Goal: Find specific page/section: Find specific page/section

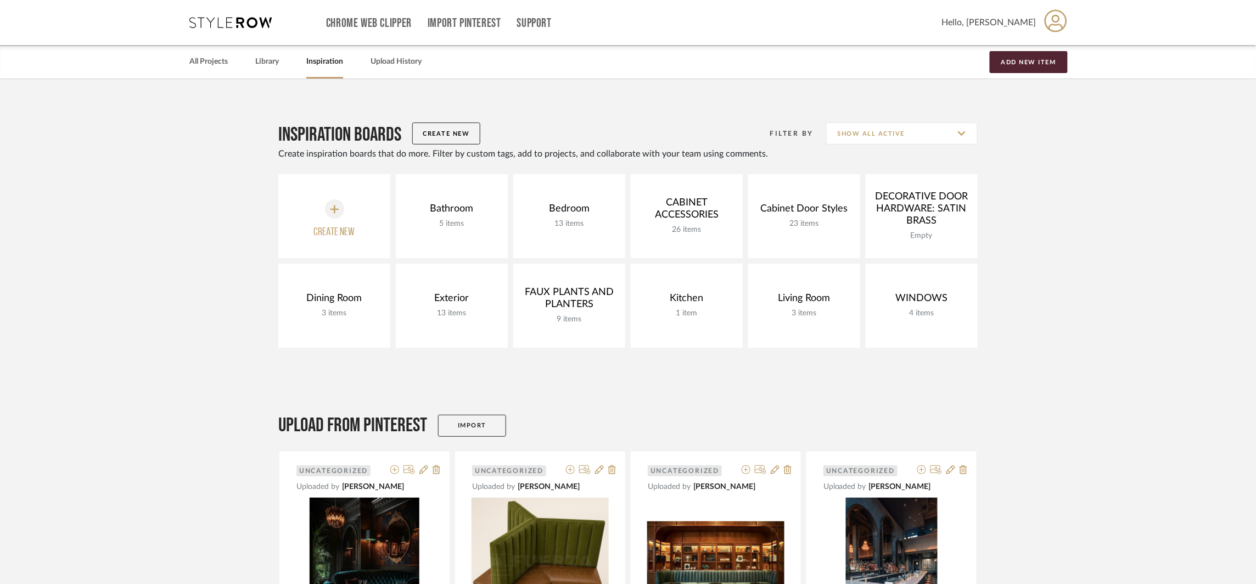
click at [209, 68] on link "All Projects" at bounding box center [208, 61] width 38 height 15
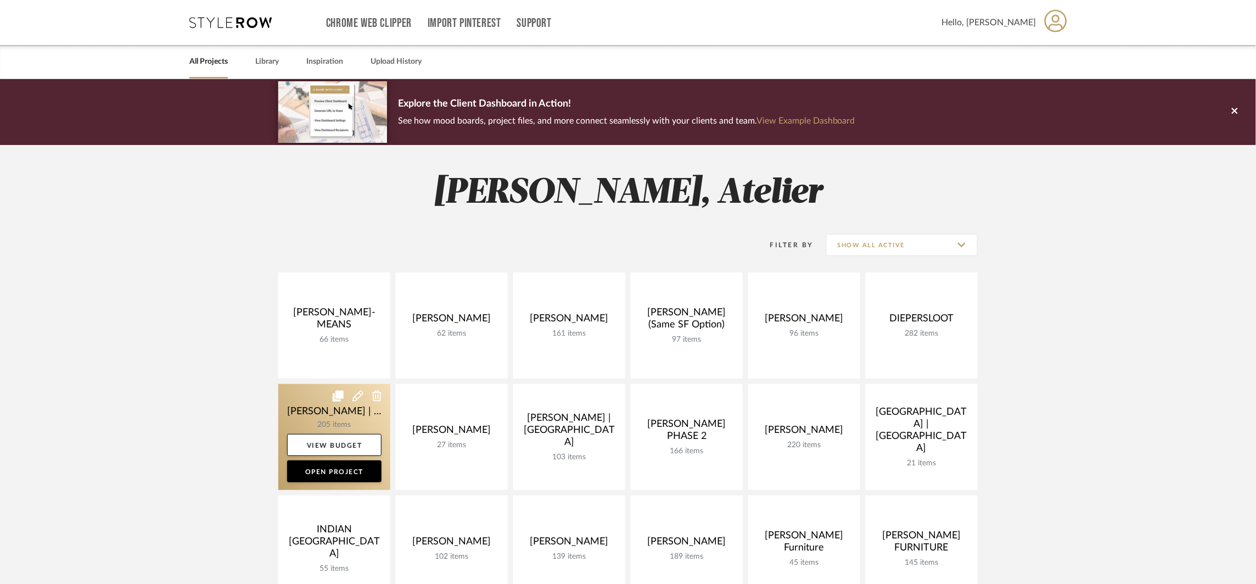
scroll to position [231, 0]
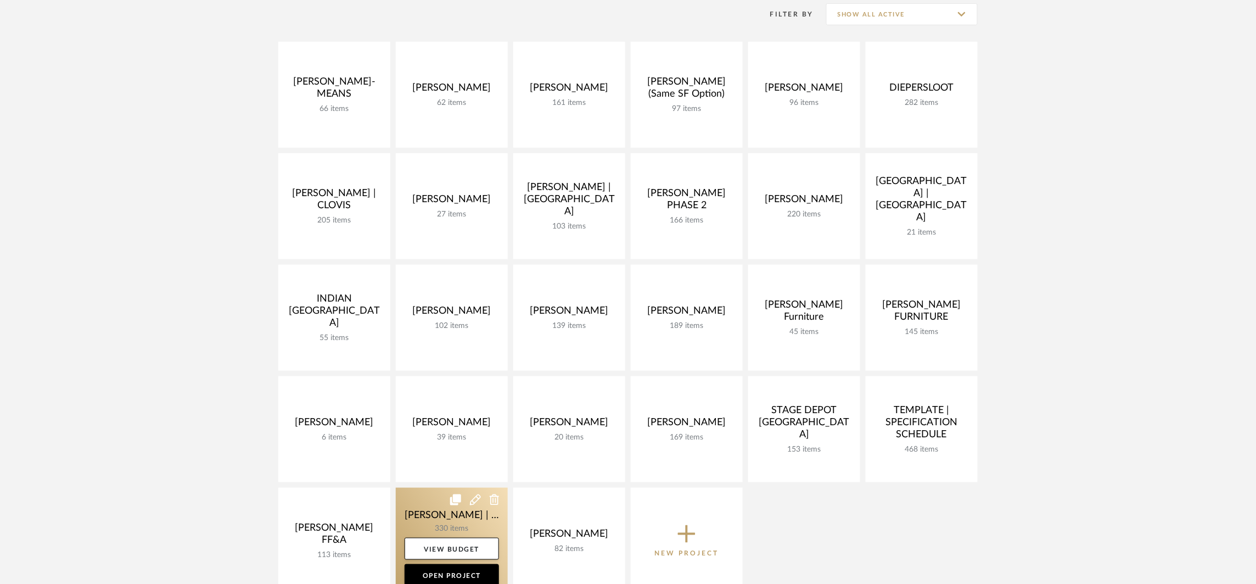
click at [461, 520] on link at bounding box center [452, 541] width 112 height 106
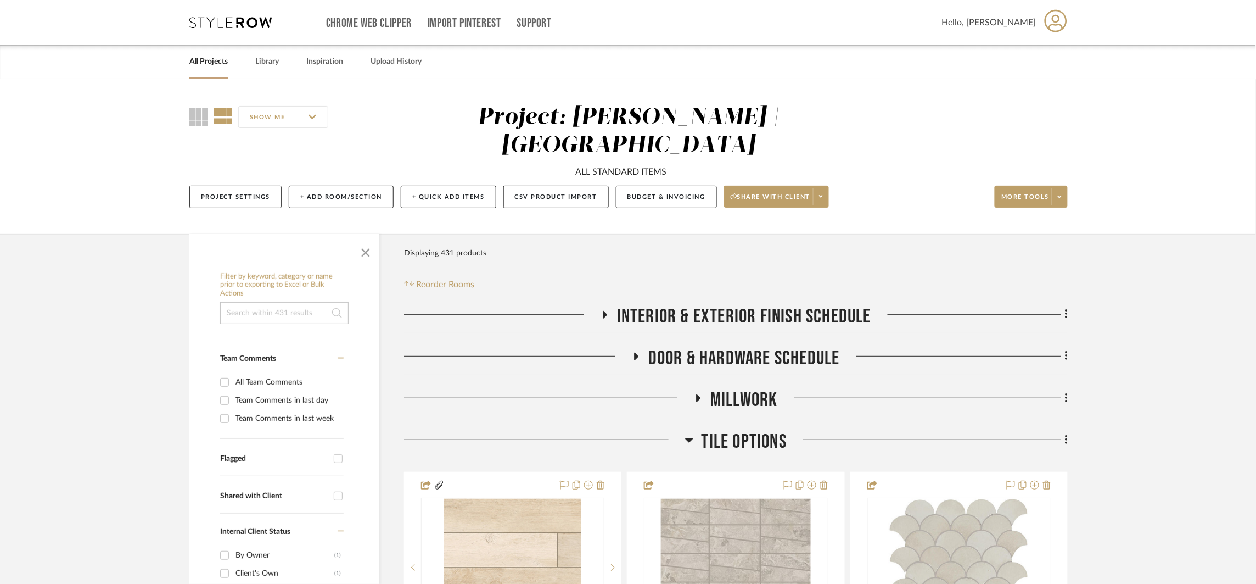
click at [725, 430] on span "Tile Options" at bounding box center [744, 442] width 85 height 24
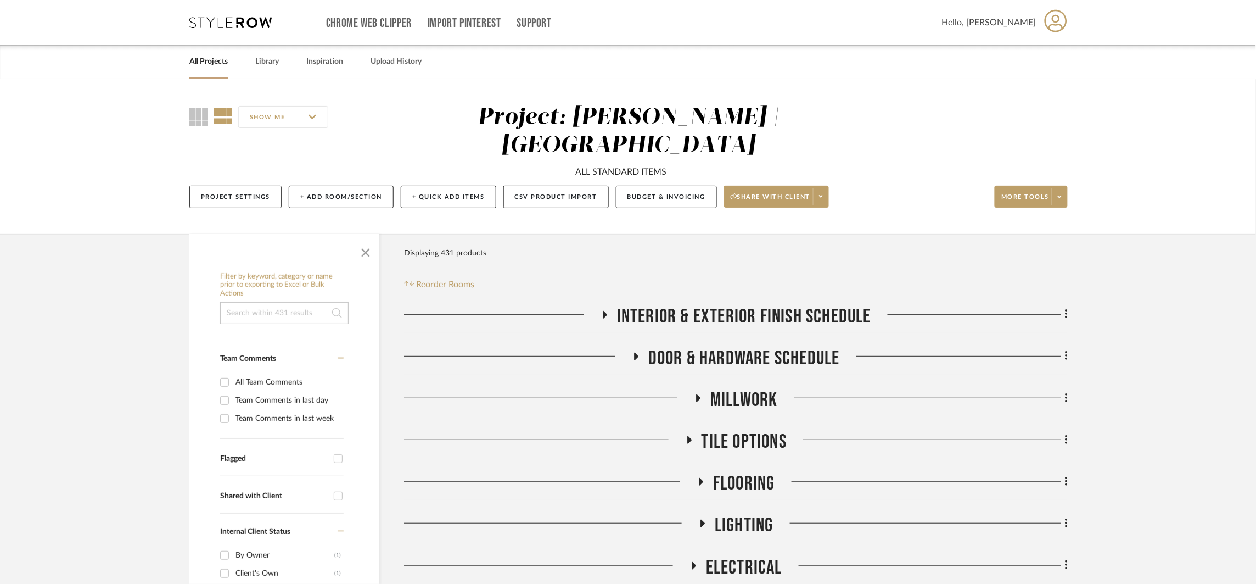
scroll to position [276, 0]
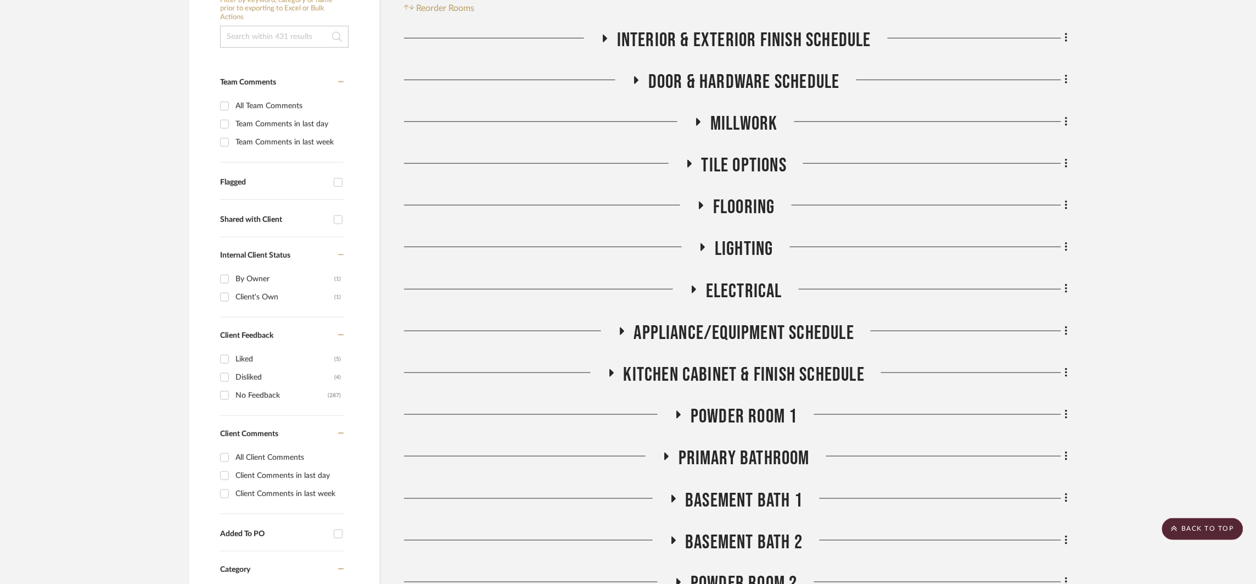
click at [699, 446] on span "Primary Bathroom" at bounding box center [744, 458] width 131 height 24
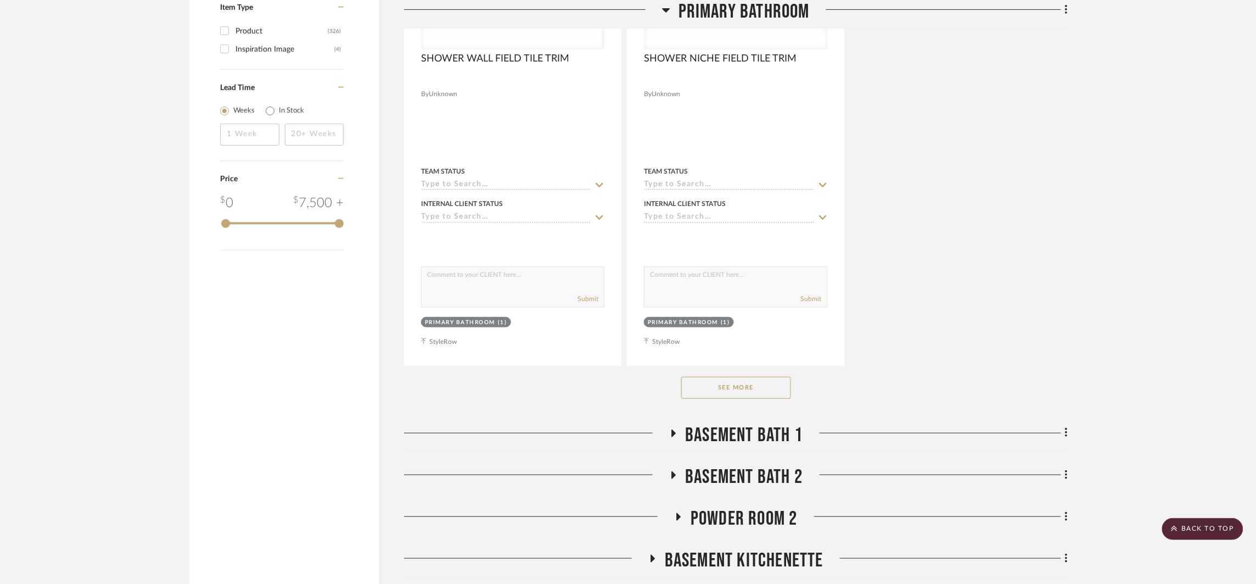
scroll to position [1904, 0]
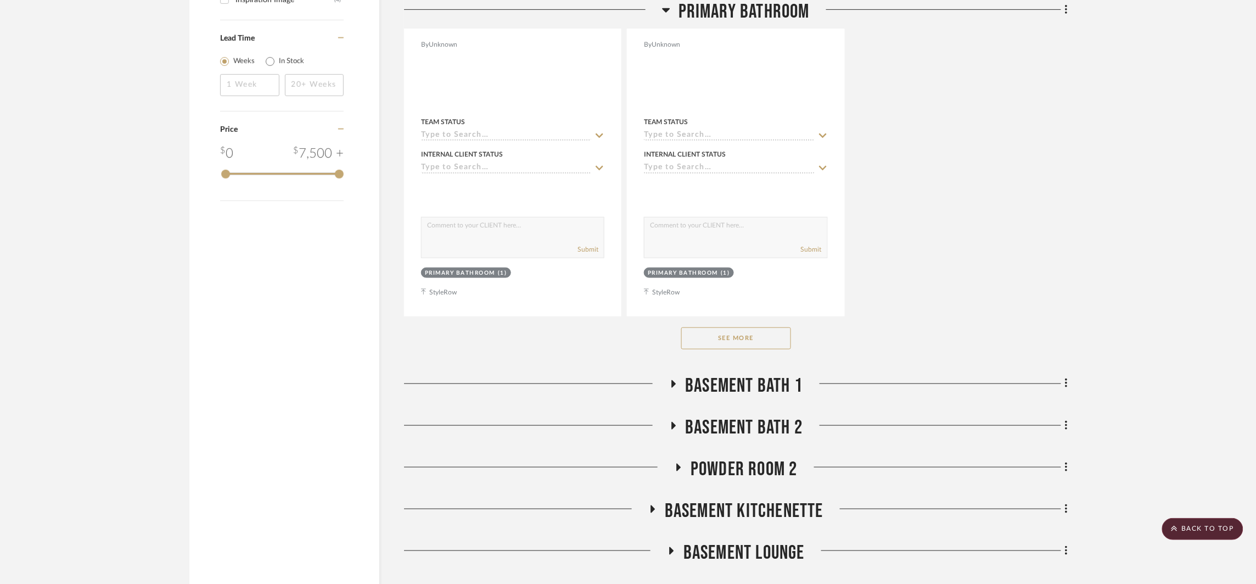
click at [724, 327] on button "See More" at bounding box center [736, 338] width 110 height 22
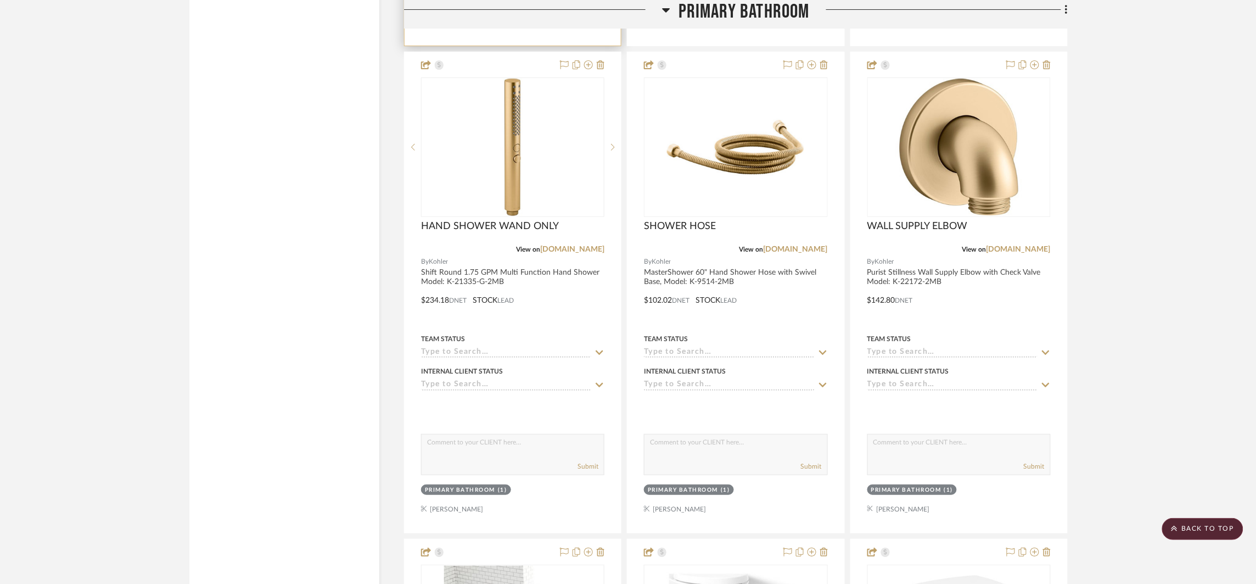
scroll to position [5140, 0]
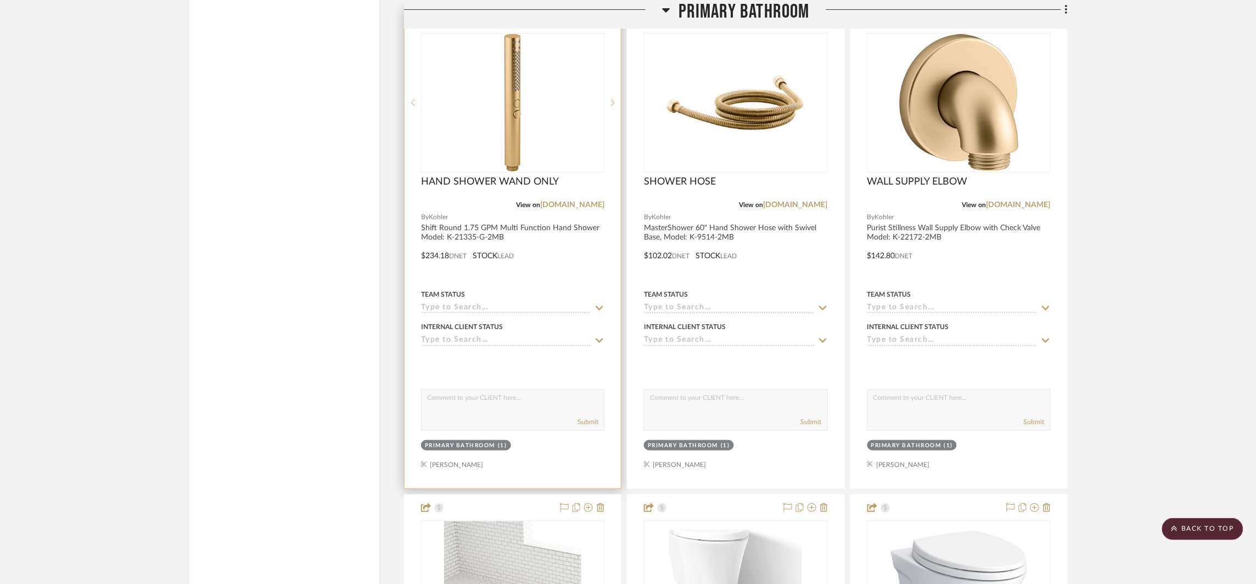
click at [600, 237] on div at bounding box center [513, 248] width 216 height 480
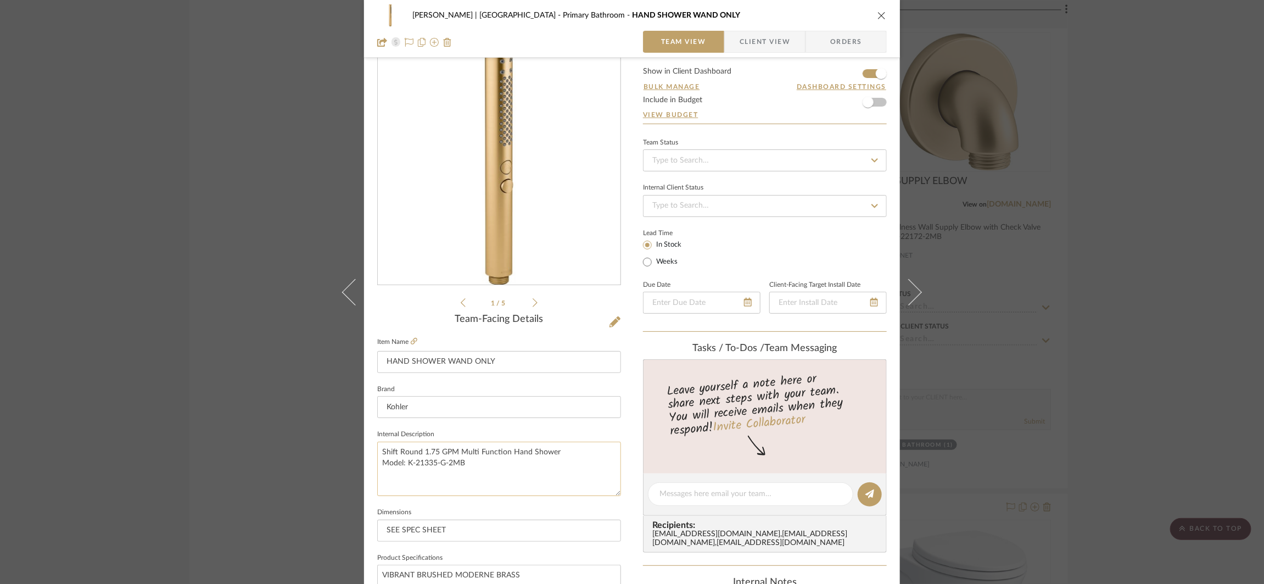
scroll to position [45, 0]
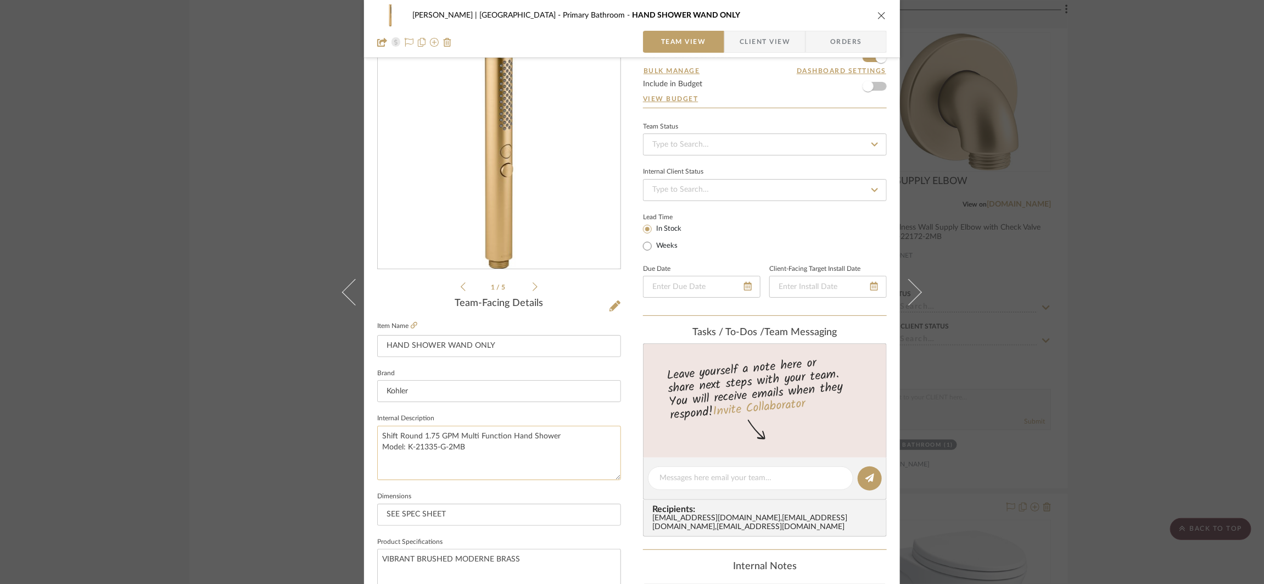
drag, startPoint x: 463, startPoint y: 447, endPoint x: 405, endPoint y: 446, distance: 57.7
click at [405, 446] on textarea "Shift Round 1.75 GPM Multi Function Hand Shower Model: K-21335-G-2MB" at bounding box center [499, 452] width 244 height 54
click at [1039, 279] on div "[PERSON_NAME] | [GEOGRAPHIC_DATA] Primary Bathroom HAND SHOWER WAND ONLY Team V…" at bounding box center [632, 292] width 1264 height 584
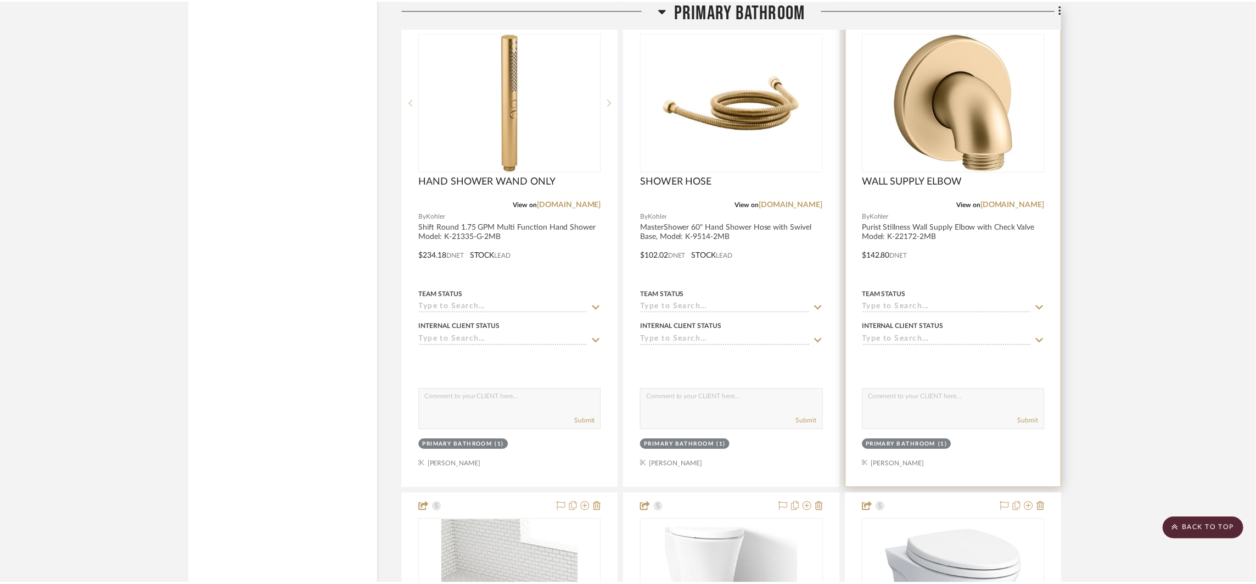
scroll to position [5140, 0]
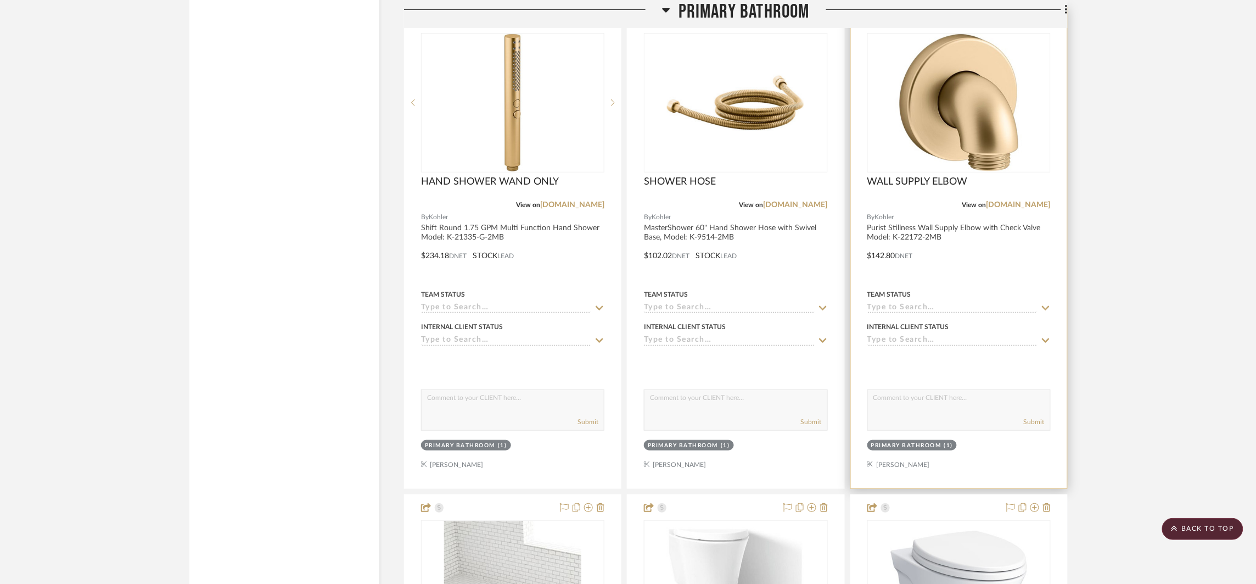
click at [1013, 237] on div at bounding box center [959, 248] width 216 height 480
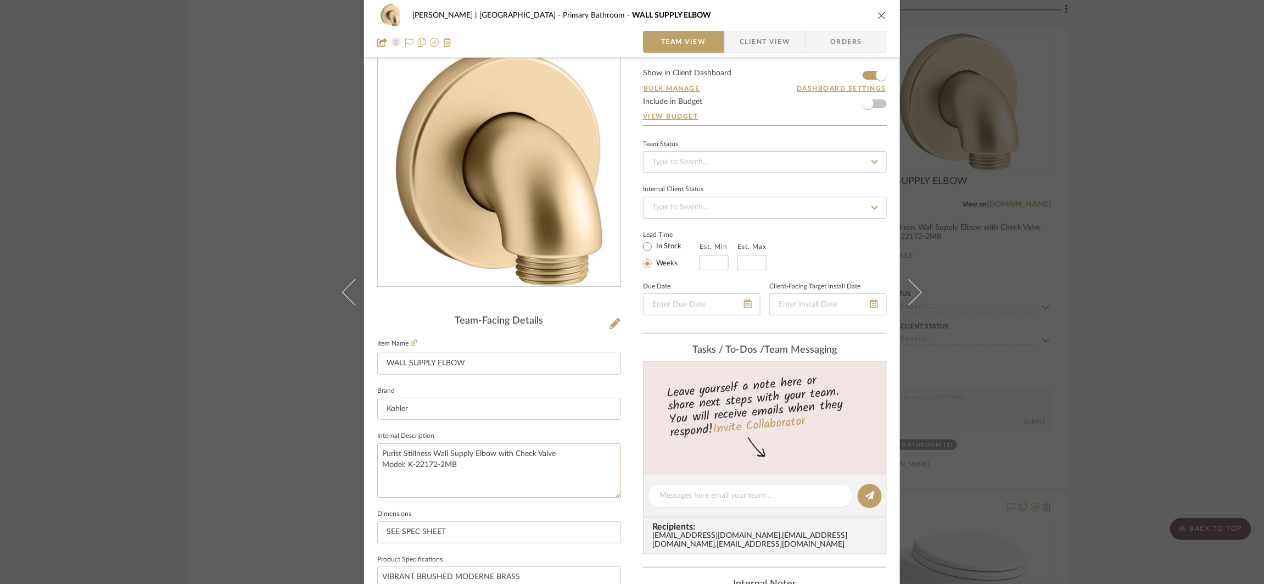
scroll to position [42, 0]
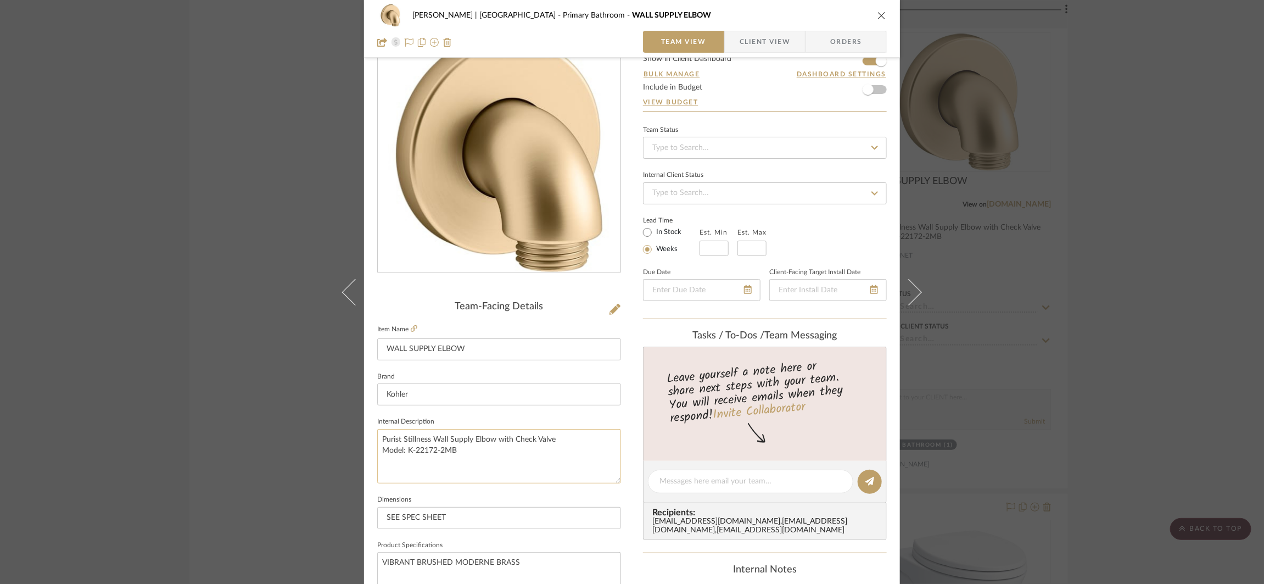
drag, startPoint x: 457, startPoint y: 455, endPoint x: 406, endPoint y: 455, distance: 51.6
click at [406, 455] on textarea "Purist Stillness Wall Supply Elbow with Check Valve Model: K-22172-2MB" at bounding box center [499, 456] width 244 height 54
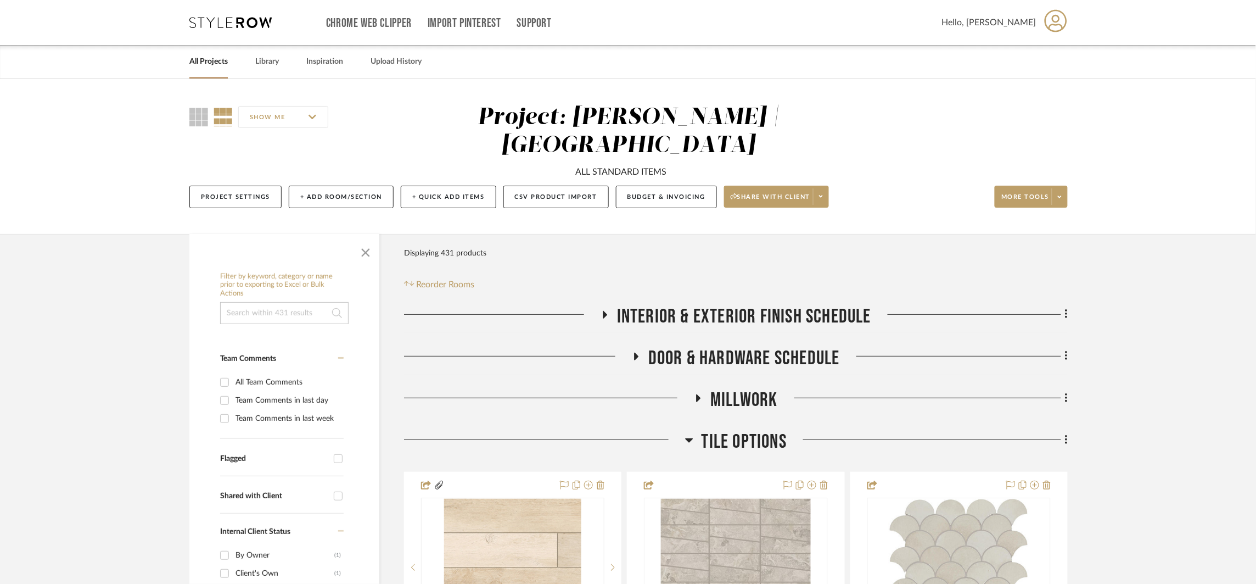
click at [745, 430] on span "Tile Options" at bounding box center [744, 442] width 85 height 24
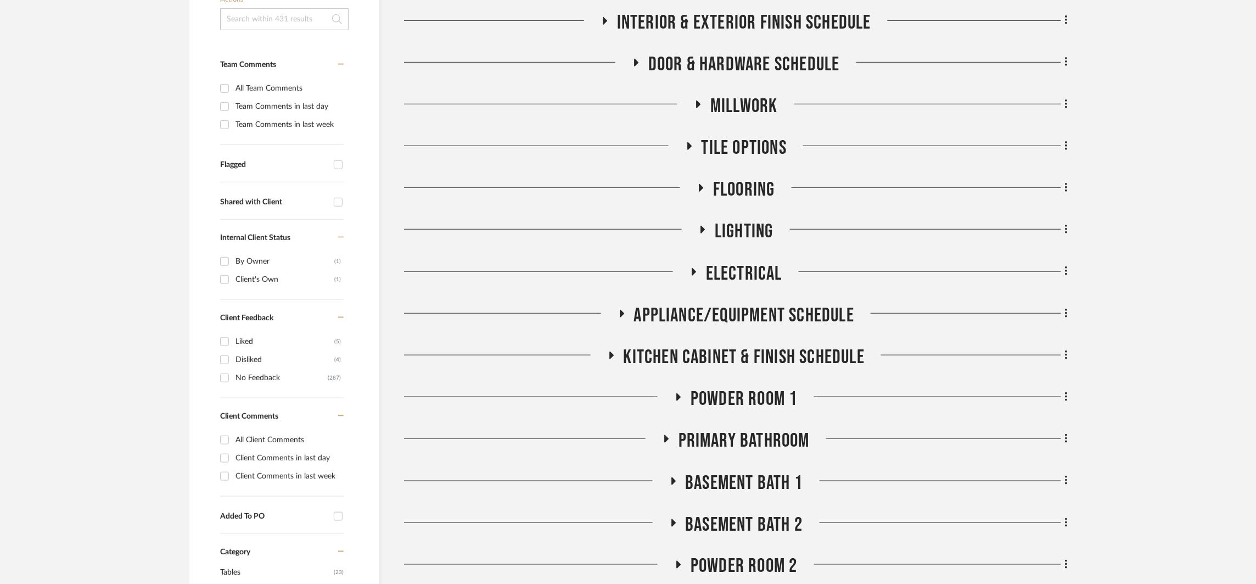
scroll to position [306, 0]
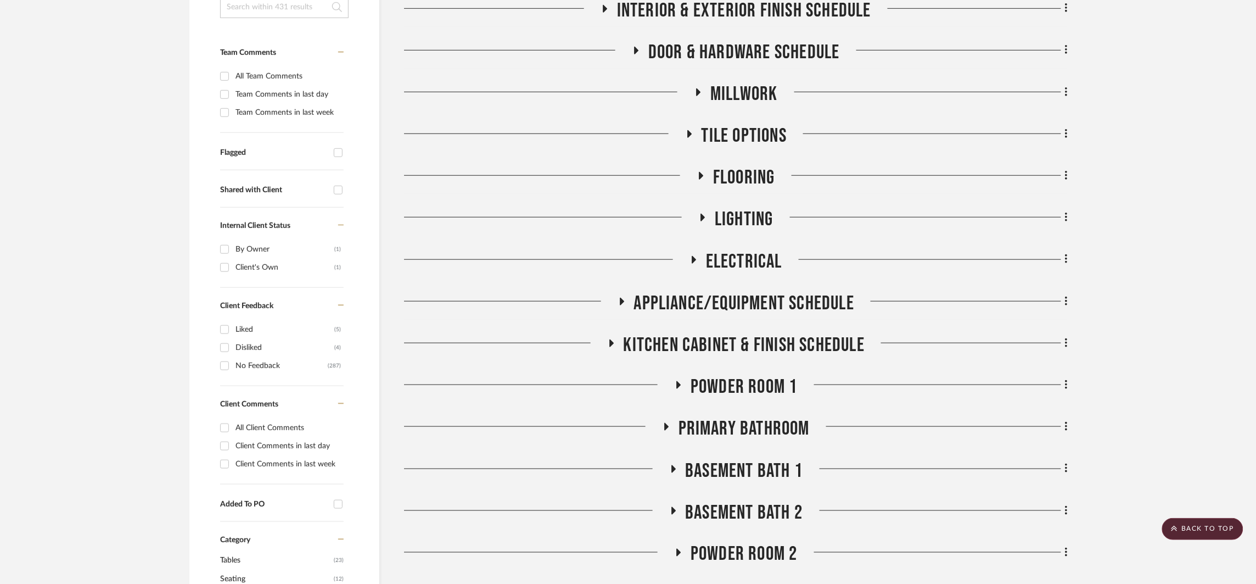
click at [731, 417] on span "Primary Bathroom" at bounding box center [744, 429] width 131 height 24
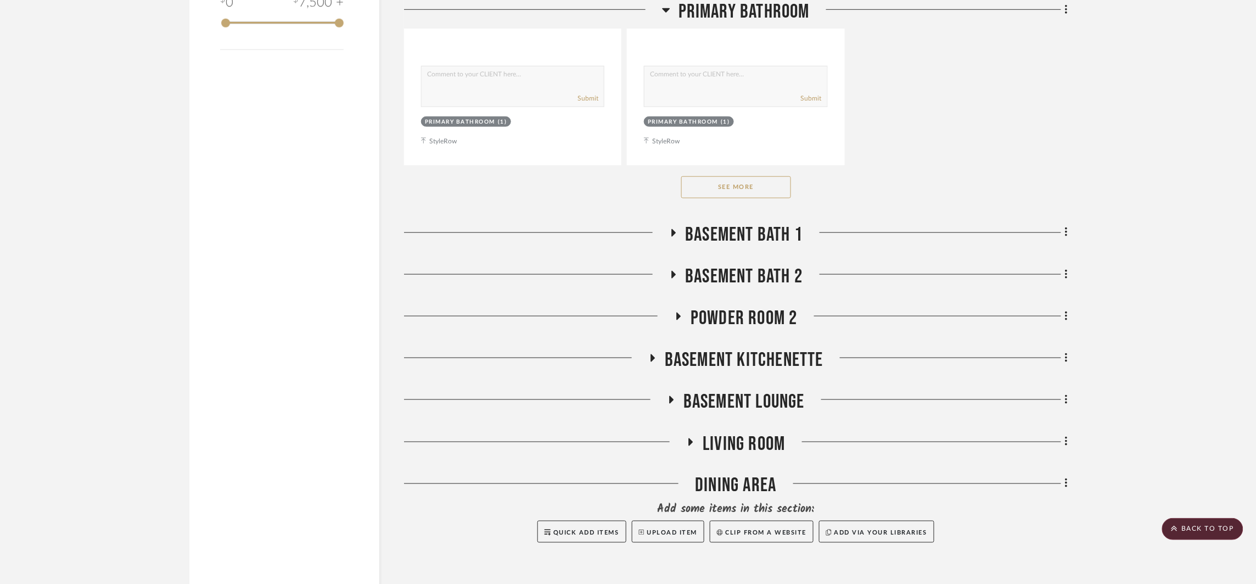
scroll to position [2058, 0]
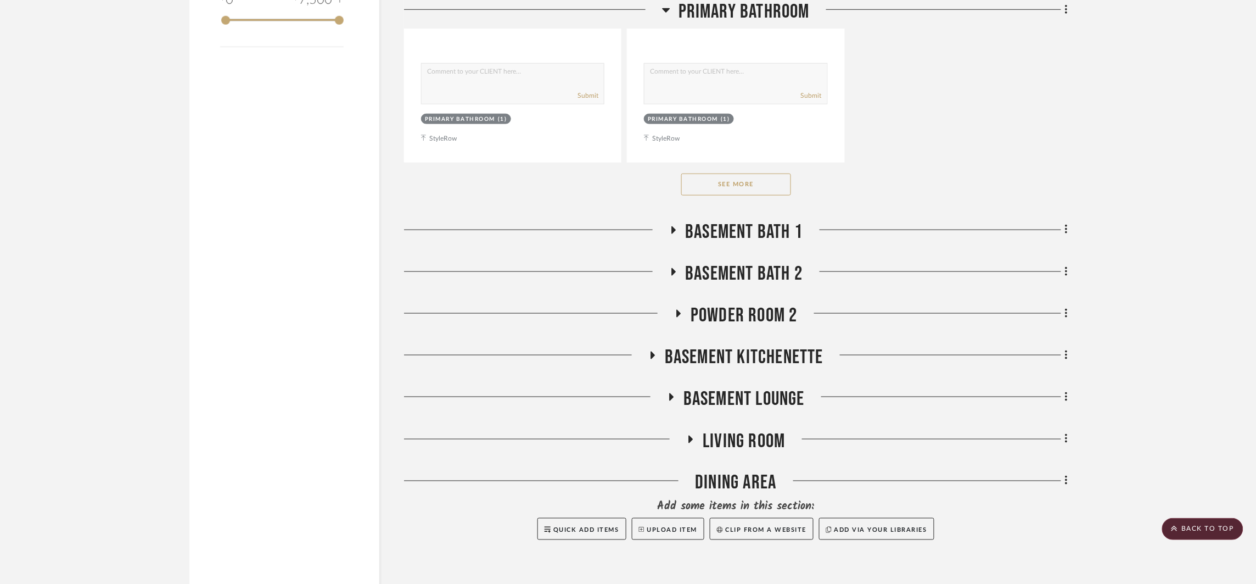
click at [776, 173] on button "See More" at bounding box center [736, 184] width 110 height 22
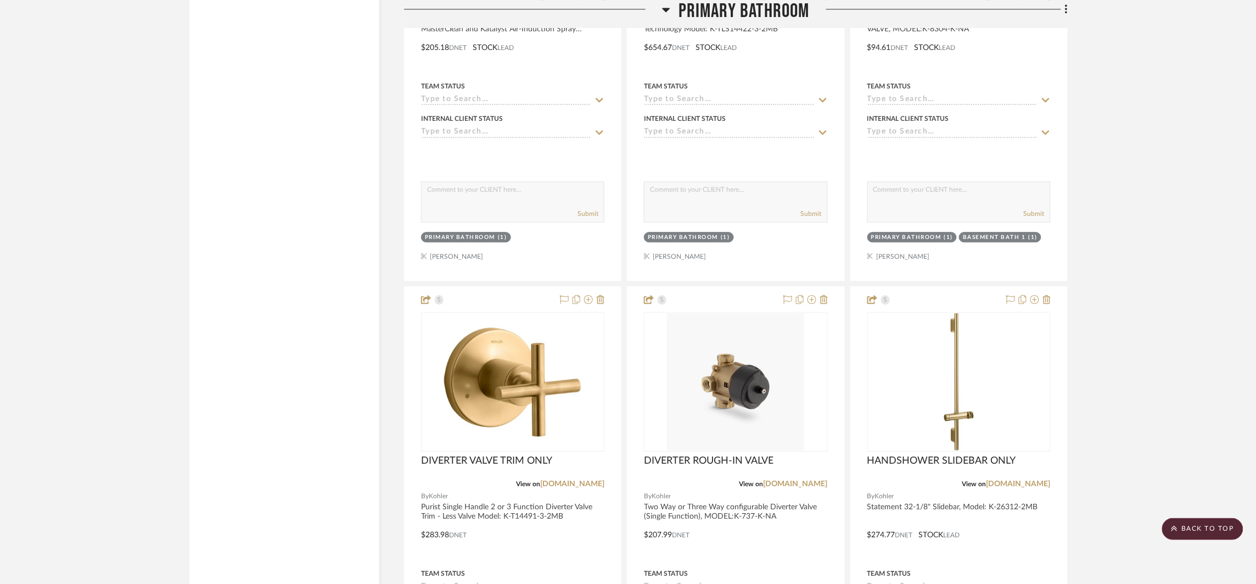
scroll to position [4429, 0]
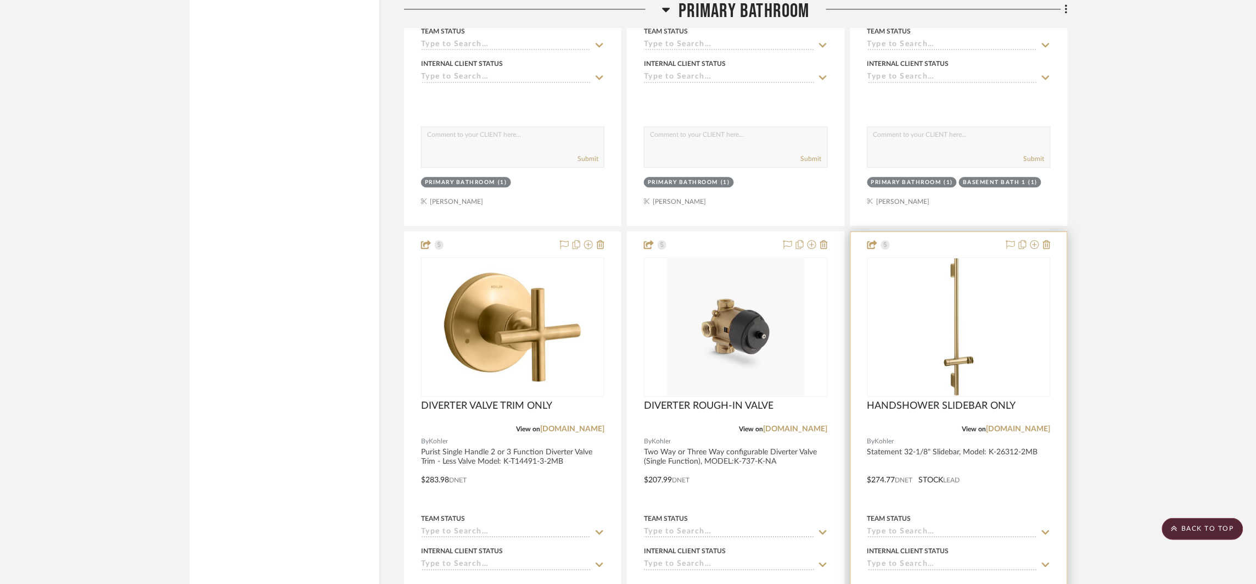
click at [998, 435] on div at bounding box center [959, 472] width 216 height 480
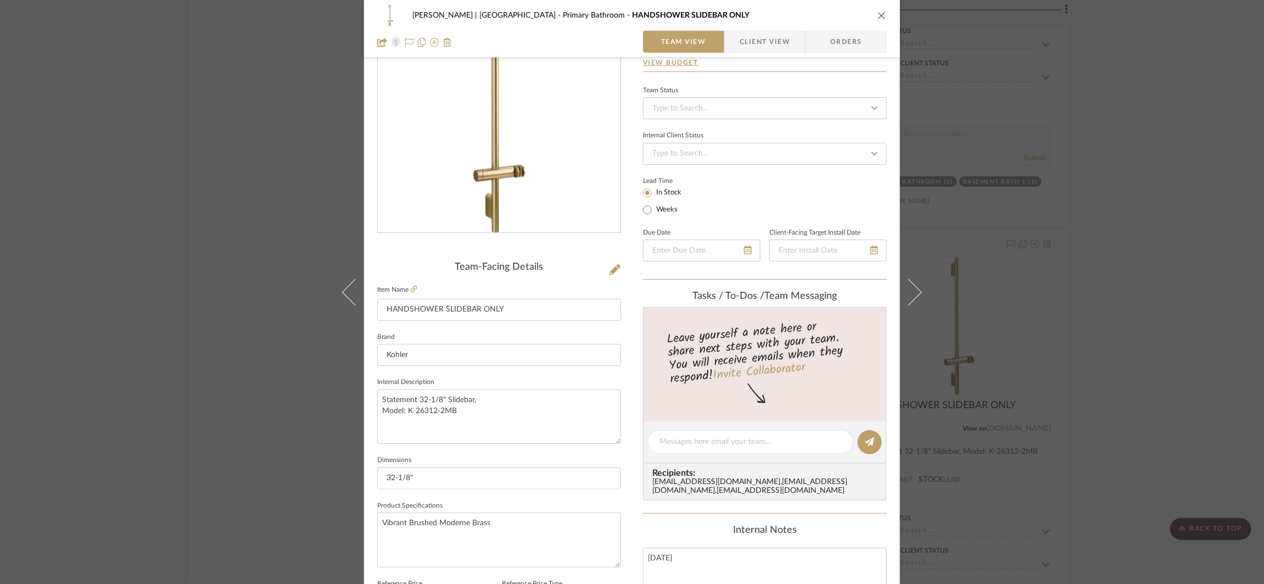
scroll to position [95, 0]
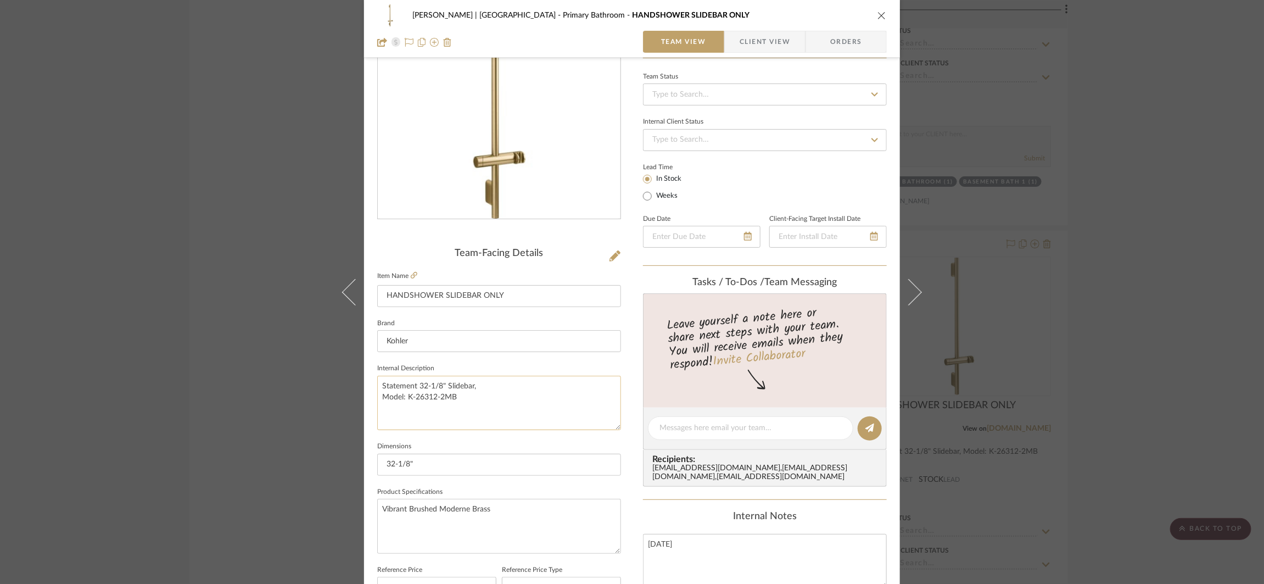
drag, startPoint x: 460, startPoint y: 401, endPoint x: 405, endPoint y: 396, distance: 55.1
click at [405, 396] on textarea "Statement 32-1/8" Slidebar, Model: K-26312-2MB" at bounding box center [499, 403] width 244 height 54
